Goal: Task Accomplishment & Management: Manage account settings

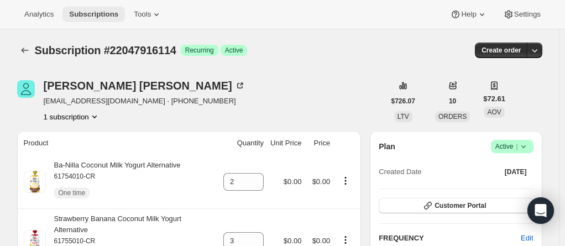
scroll to position [111, 0]
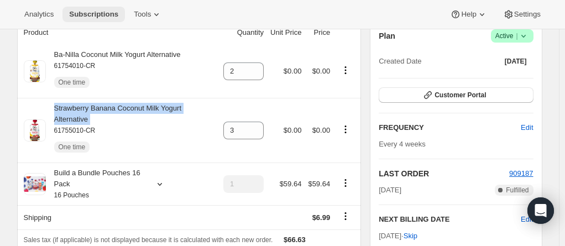
click at [80, 19] on span "Subscriptions" at bounding box center [93, 14] width 49 height 9
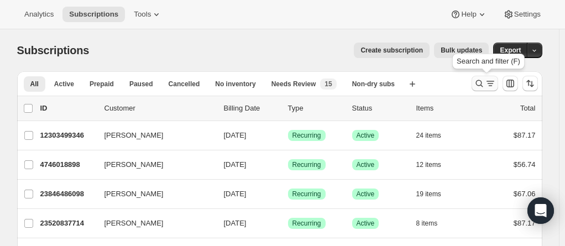
click at [482, 85] on icon "Search and filter results" at bounding box center [479, 83] width 11 height 11
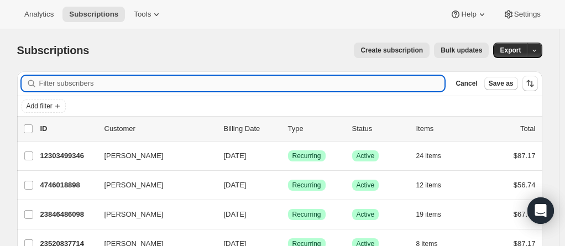
click at [181, 82] on input "Filter subscribers" at bounding box center [242, 83] width 406 height 15
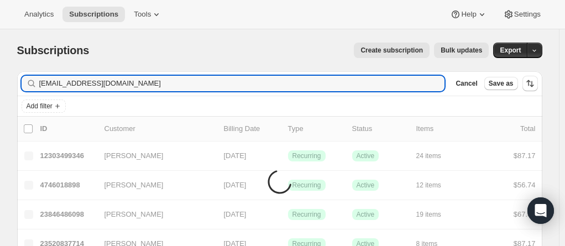
type input "[EMAIL_ADDRESS][DOMAIN_NAME]"
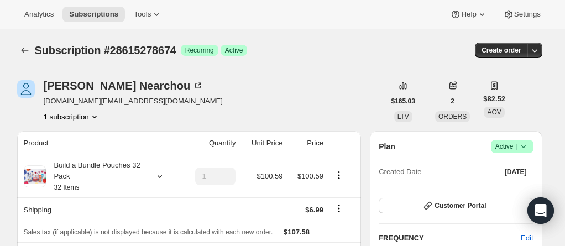
click at [91, 100] on span "nv.pr@outlook.com" at bounding box center [133, 101] width 179 height 11
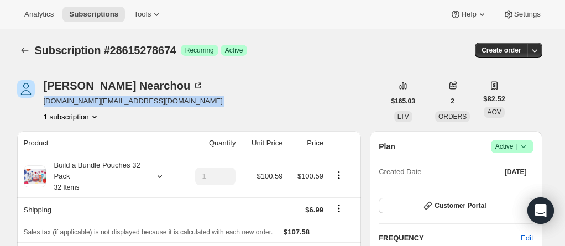
click at [91, 101] on span "nv.pr@outlook.com" at bounding box center [133, 101] width 179 height 11
copy span "nv.pr@outlook.com"
click at [84, 9] on button "Subscriptions" at bounding box center [93, 14] width 62 height 15
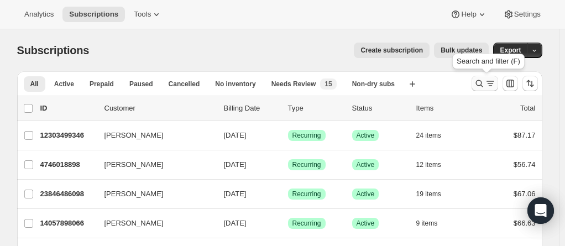
click at [484, 82] on icon "Search and filter results" at bounding box center [479, 83] width 11 height 11
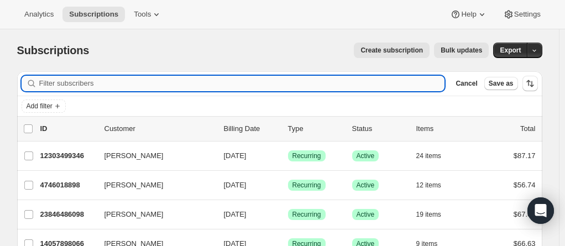
click at [44, 84] on input "Filter subscribers" at bounding box center [242, 83] width 406 height 15
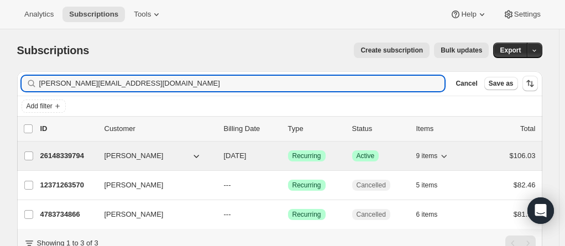
type input "anna.fridman1@gmail.com"
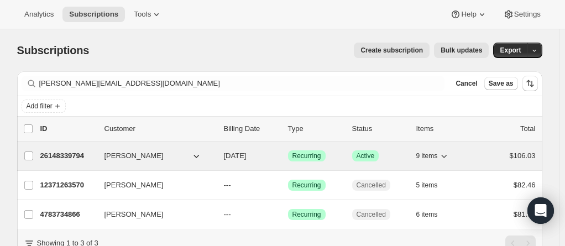
click at [71, 155] on p "26148339794" at bounding box center [67, 155] width 55 height 11
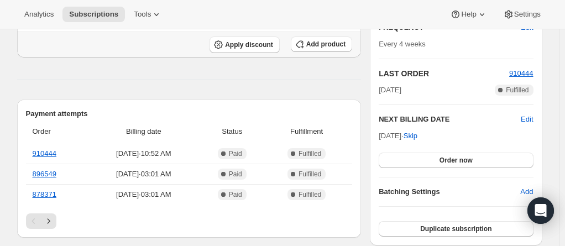
scroll to position [221, 0]
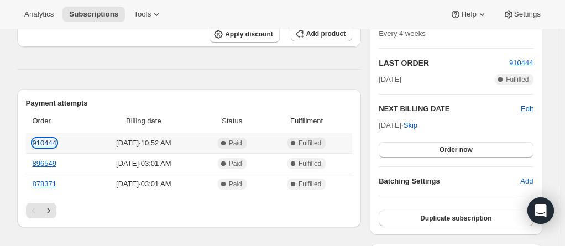
click at [49, 141] on link "910444" at bounding box center [45, 143] width 24 height 8
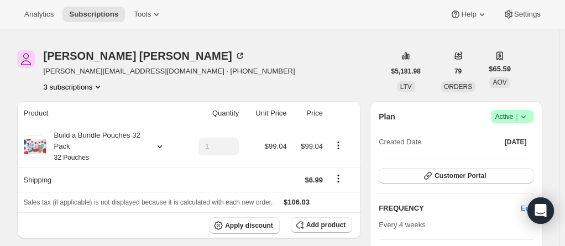
scroll to position [55, 0]
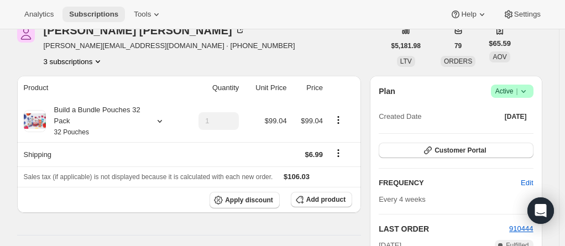
click at [84, 15] on span "Subscriptions" at bounding box center [93, 14] width 49 height 9
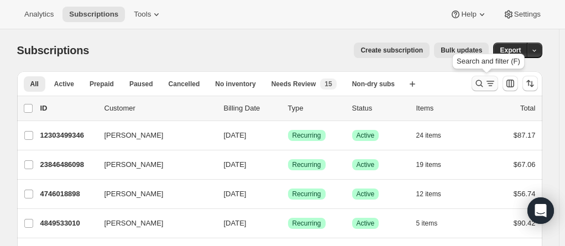
click at [485, 82] on icon "Search and filter results" at bounding box center [479, 83] width 11 height 11
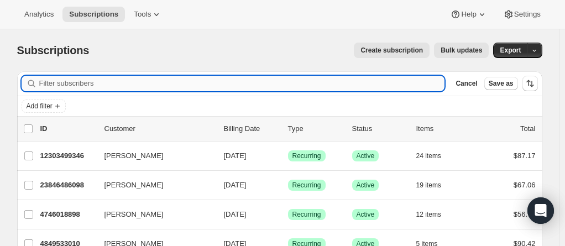
click at [267, 83] on input "Filter subscribers" at bounding box center [242, 83] width 406 height 15
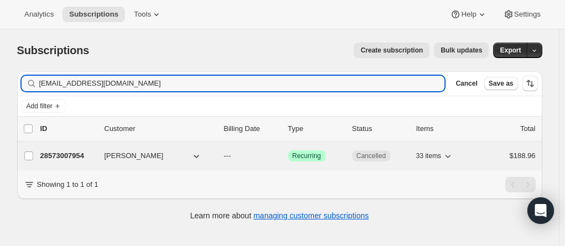
type input "ladyballers1234@gmail.com"
click at [68, 158] on p "28573007954" at bounding box center [67, 155] width 55 height 11
